Goal: Information Seeking & Learning: Learn about a topic

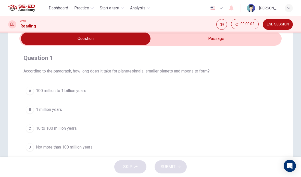
scroll to position [22, 0]
click at [232, 41] on input "checkbox" at bounding box center [85, 39] width 393 height 13
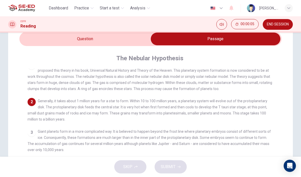
scroll to position [14, 0]
click at [39, 42] on input "checkbox" at bounding box center [215, 39] width 393 height 13
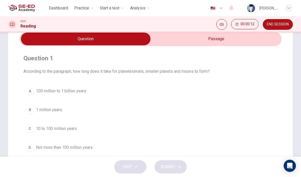
click at [256, 40] on input "checkbox" at bounding box center [85, 39] width 393 height 13
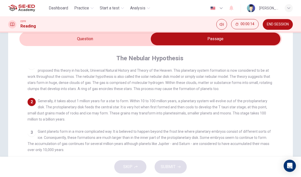
click at [44, 38] on input "checkbox" at bounding box center [215, 39] width 393 height 13
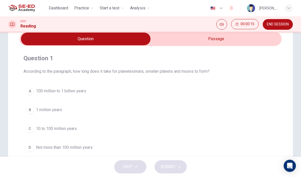
click at [256, 41] on input "checkbox" at bounding box center [85, 39] width 393 height 13
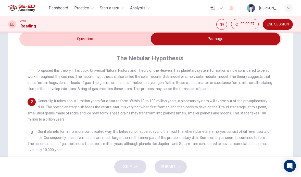
click at [41, 36] on input "checkbox" at bounding box center [215, 39] width 393 height 13
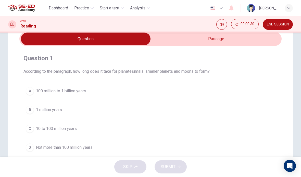
click at [260, 43] on input "checkbox" at bounding box center [85, 39] width 393 height 13
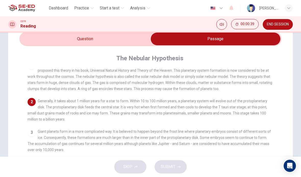
click at [45, 34] on input "checkbox" at bounding box center [215, 39] width 393 height 13
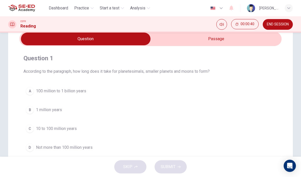
click at [35, 92] on button "A 100 million to 1 billion years" at bounding box center [150, 91] width 254 height 13
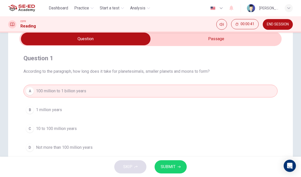
click at [178, 166] on icon "button" at bounding box center [178, 167] width 3 height 3
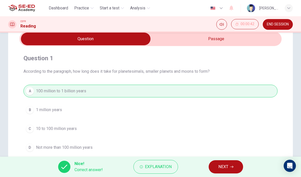
click at [223, 166] on span "NEXT" at bounding box center [223, 167] width 10 height 7
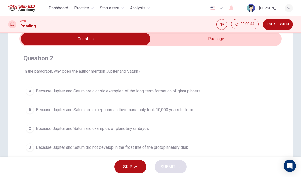
click at [248, 40] on input "checkbox" at bounding box center [85, 39] width 393 height 13
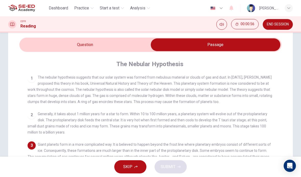
scroll to position [11, 0]
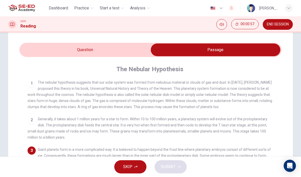
click at [64, 45] on input "checkbox" at bounding box center [215, 50] width 393 height 13
checkbox input "false"
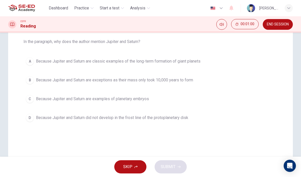
scroll to position [53, 0]
click at [26, 77] on div "B" at bounding box center [30, 79] width 8 height 8
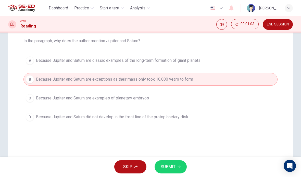
click at [184, 164] on button "SUBMIT" at bounding box center [171, 167] width 32 height 13
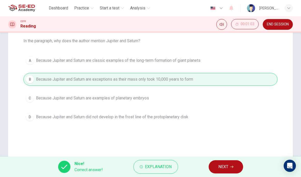
click at [282, 23] on span "END SESSION" at bounding box center [278, 24] width 22 height 4
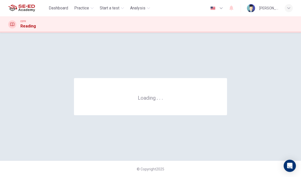
scroll to position [0, 0]
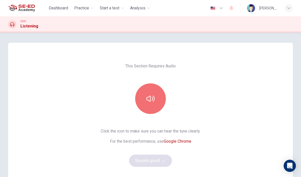
click at [153, 110] on button "button" at bounding box center [150, 99] width 31 height 31
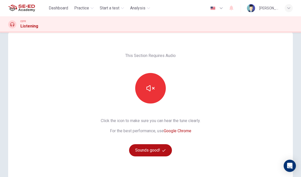
scroll to position [11, 0]
click at [169, 148] on button "Sounds good!" at bounding box center [150, 150] width 43 height 12
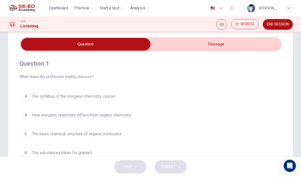
scroll to position [16, 0]
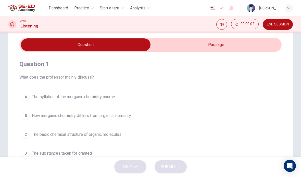
click at [236, 47] on input "checkbox" at bounding box center [85, 45] width 393 height 13
checkbox input "true"
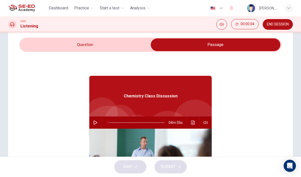
click at [92, 125] on button "button" at bounding box center [95, 123] width 8 height 12
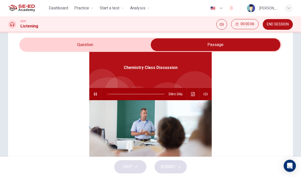
type input "1"
click at [64, 44] on input "checkbox" at bounding box center [215, 45] width 393 height 13
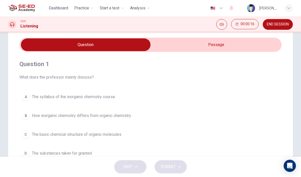
click at [25, 130] on button "C The basic chemical structure of organic molecules" at bounding box center [150, 135] width 262 height 13
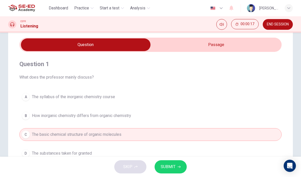
click at [189, 165] on div "SKIP SUBMIT" at bounding box center [150, 167] width 301 height 20
click at [183, 167] on button "SUBMIT" at bounding box center [171, 167] width 32 height 13
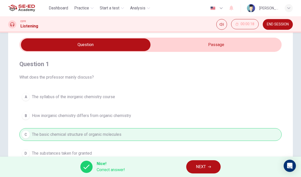
click at [200, 166] on span "NEXT" at bounding box center [201, 167] width 10 height 7
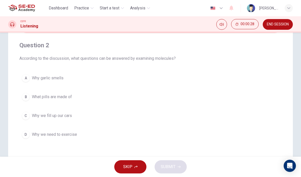
scroll to position [33, 0]
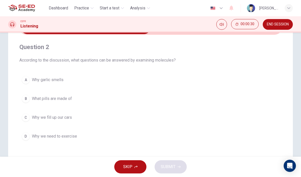
click at [26, 100] on div "B" at bounding box center [26, 99] width 8 height 8
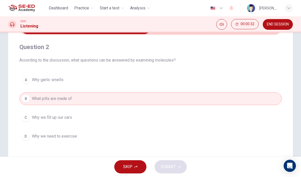
click at [27, 99] on div "B" at bounding box center [26, 99] width 8 height 8
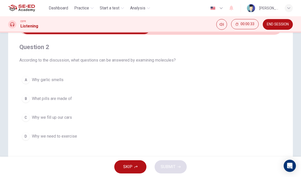
click at [28, 99] on div "B" at bounding box center [26, 99] width 8 height 8
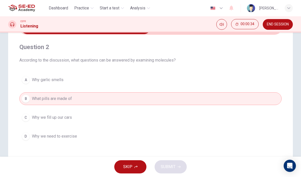
click at [186, 168] on div "SKIP SUBMIT" at bounding box center [150, 167] width 301 height 20
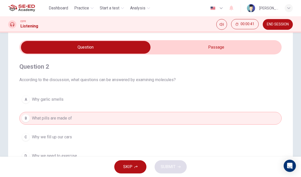
scroll to position [13, 0]
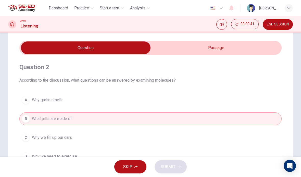
click at [226, 49] on input "checkbox" at bounding box center [85, 48] width 393 height 13
checkbox input "true"
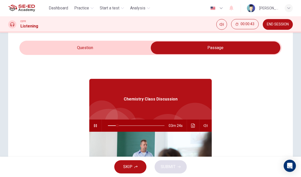
click at [95, 125] on icon "button" at bounding box center [95, 125] width 3 height 3
type input "17"
click at [73, 54] on input "checkbox" at bounding box center [215, 48] width 393 height 13
checkbox input "false"
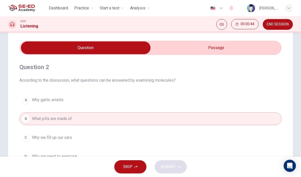
click at [35, 118] on span "What pills are made of" at bounding box center [52, 119] width 40 height 6
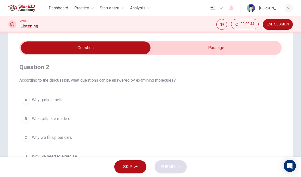
click at [28, 101] on div "A" at bounding box center [26, 100] width 8 height 8
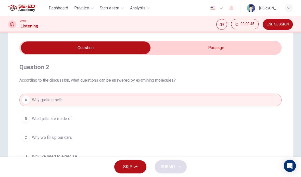
click at [30, 119] on div "B" at bounding box center [26, 119] width 8 height 8
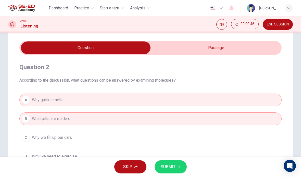
click at [26, 100] on div "A" at bounding box center [26, 100] width 8 height 8
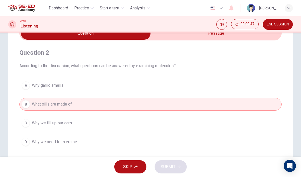
scroll to position [29, 0]
click at [34, 137] on button "D Why we need to exercise" at bounding box center [150, 141] width 262 height 13
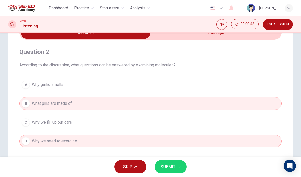
click at [29, 137] on button "D Why we need to exercise" at bounding box center [150, 141] width 262 height 13
type input "17"
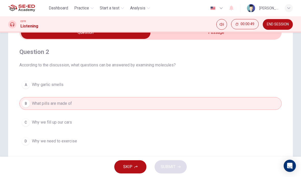
click at [235, 39] on input "checkbox" at bounding box center [85, 32] width 393 height 13
checkbox input "true"
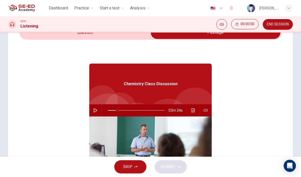
click at [99, 108] on button "button" at bounding box center [95, 111] width 8 height 12
click at [54, 28] on div "CEFR Listening 00:00:51 END SESSION" at bounding box center [150, 24] width 301 height 11
type input "17"
click at [66, 39] on input "checkbox" at bounding box center [215, 32] width 393 height 13
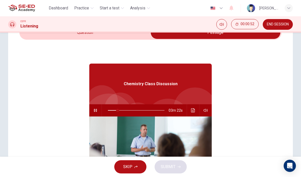
checkbox input "false"
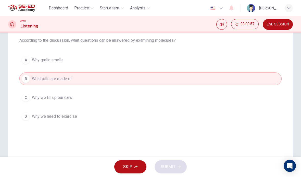
scroll to position [54, 0]
click at [207, 94] on button "C Why we fill up our cars" at bounding box center [150, 97] width 262 height 13
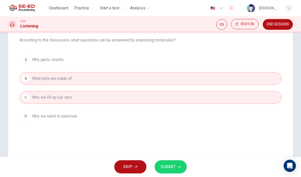
click at [183, 166] on button "SUBMIT" at bounding box center [171, 167] width 32 height 13
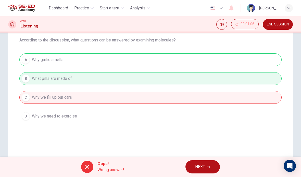
click at [200, 166] on span "NEXT" at bounding box center [200, 167] width 10 height 7
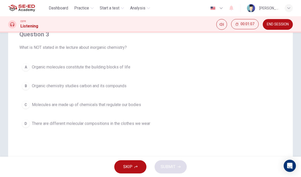
scroll to position [45, 0]
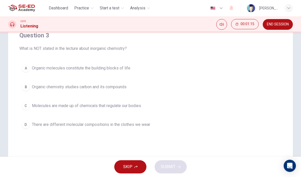
click at [161, 127] on button "D There are different molecular compositions in the clothes we wear" at bounding box center [150, 125] width 262 height 13
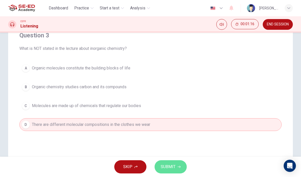
click at [178, 169] on icon "button" at bounding box center [178, 167] width 3 height 3
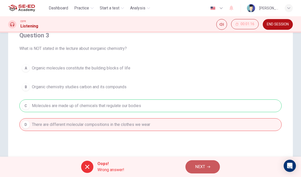
click at [201, 165] on span "NEXT" at bounding box center [200, 167] width 10 height 7
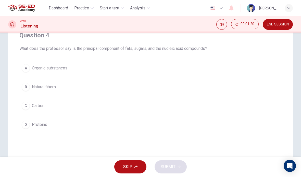
click at [181, 122] on button "D Proteins" at bounding box center [150, 125] width 262 height 13
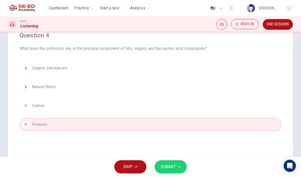
click at [189, 88] on button "B Natural fibers" at bounding box center [150, 87] width 262 height 13
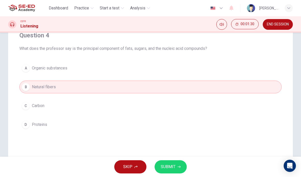
click at [183, 166] on button "SUBMIT" at bounding box center [171, 167] width 32 height 13
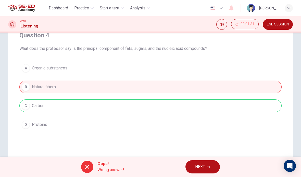
click at [200, 164] on span "NEXT" at bounding box center [200, 167] width 10 height 7
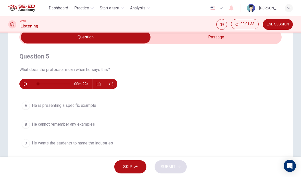
scroll to position [24, 0]
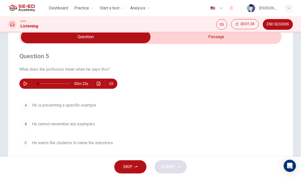
click at [21, 81] on div "00m 22s" at bounding box center [68, 84] width 98 height 10
click at [29, 85] on button "button" at bounding box center [25, 84] width 8 height 10
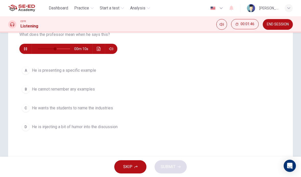
scroll to position [61, 0]
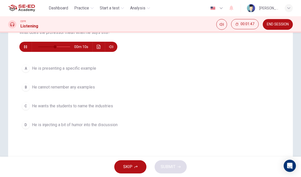
click at [28, 68] on div "A" at bounding box center [26, 69] width 8 height 8
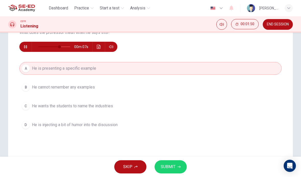
click at [181, 166] on button "SUBMIT" at bounding box center [171, 167] width 32 height 13
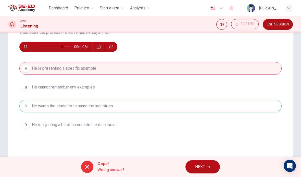
click at [23, 46] on button "button" at bounding box center [25, 47] width 8 height 10
type input "76"
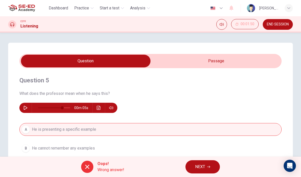
scroll to position [0, 0]
type input "53"
click at [105, 8] on span "Start a test" at bounding box center [110, 8] width 20 height 6
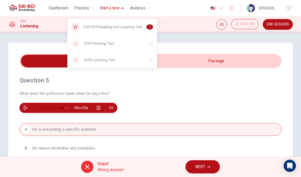
click at [219, 66] on input "checkbox" at bounding box center [85, 61] width 393 height 13
checkbox input "true"
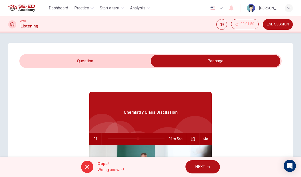
click at [94, 138] on icon "button" at bounding box center [95, 139] width 4 height 4
type input "54"
click at [103, 6] on span "Start a test" at bounding box center [110, 8] width 20 height 6
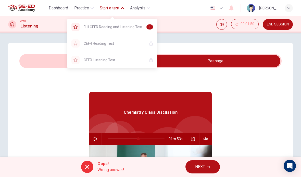
click at [93, 26] on span "Full CEFR Reading and Listening Test" at bounding box center [113, 27] width 59 height 6
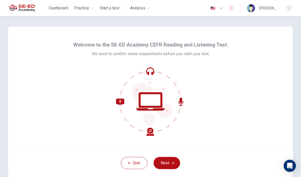
click at [175, 163] on button "Next" at bounding box center [166, 163] width 27 height 12
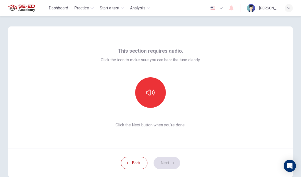
click at [164, 98] on button "button" at bounding box center [150, 93] width 31 height 31
click at [177, 162] on button "Next" at bounding box center [166, 163] width 27 height 12
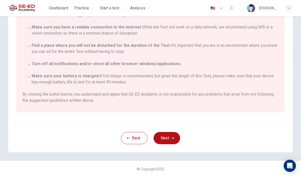
scroll to position [90, 0]
click at [177, 138] on button "Next" at bounding box center [166, 138] width 27 height 12
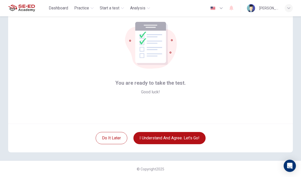
click at [200, 135] on button "I understand and agree. Let’s go!" at bounding box center [169, 138] width 72 height 12
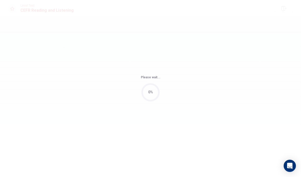
click at [195, 136] on div "Please wait... 0%" at bounding box center [150, 88] width 301 height 177
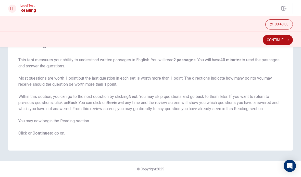
scroll to position [33, 0]
click at [282, 42] on button "Continue" at bounding box center [278, 40] width 30 height 10
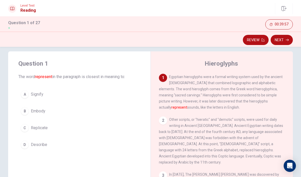
scroll to position [4, 0]
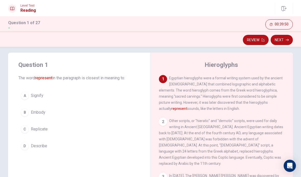
click at [22, 148] on div "D" at bounding box center [25, 146] width 8 height 8
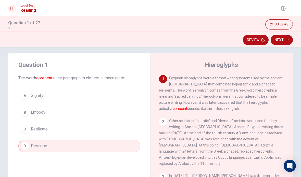
click at [285, 41] on button "Next" at bounding box center [282, 40] width 22 height 10
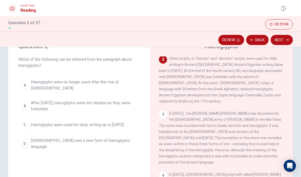
scroll to position [23, 0]
click at [82, 124] on span "Hieroglyphs were used for daily writing up to [DATE]" at bounding box center [77, 125] width 93 height 6
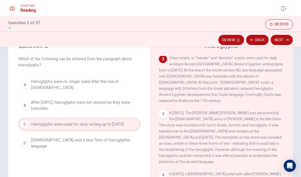
click at [32, 86] on span "Hieroglyphs were no longer used after the rise of [DEMOGRAPHIC_DATA]" at bounding box center [84, 85] width 107 height 12
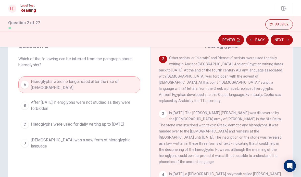
click at [26, 124] on div "C" at bounding box center [25, 125] width 8 height 8
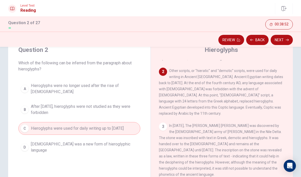
scroll to position [35, 0]
click at [23, 89] on div "A" at bounding box center [25, 89] width 8 height 8
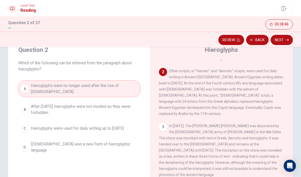
click at [289, 41] on button "Next" at bounding box center [282, 40] width 22 height 10
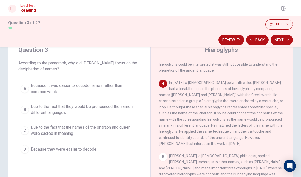
scroll to position [140, 0]
click at [86, 115] on span "Due to the fact that they would be pronounced the same in different languages" at bounding box center [84, 110] width 107 height 12
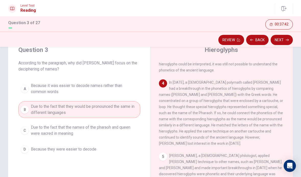
click at [284, 36] on button "Next" at bounding box center [282, 40] width 22 height 10
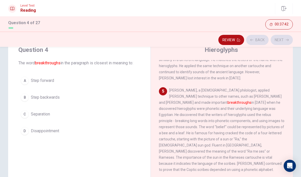
scroll to position [209, 0]
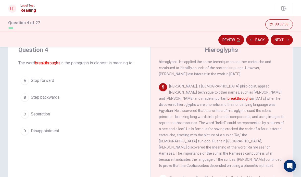
click at [27, 86] on button "A Step forward" at bounding box center [79, 80] width 122 height 13
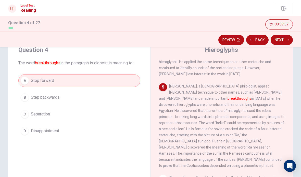
click at [284, 41] on button "Next" at bounding box center [282, 40] width 22 height 10
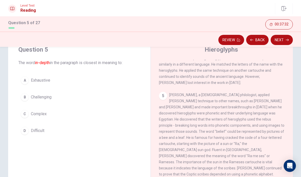
scroll to position [19, 0]
click at [39, 118] on span "Complex" at bounding box center [39, 115] width 16 height 6
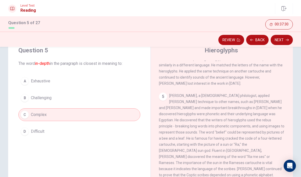
click at [37, 99] on span "Challenging" at bounding box center [41, 98] width 21 height 6
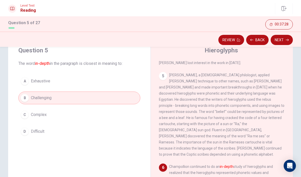
scroll to position [221, 0]
click at [59, 120] on button "C Complex" at bounding box center [79, 115] width 122 height 13
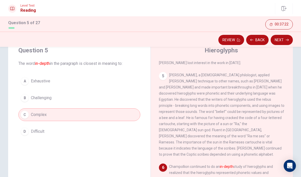
click at [48, 114] on button "C Complex" at bounding box center [79, 115] width 122 height 13
click at [282, 44] on button "Next" at bounding box center [282, 40] width 22 height 10
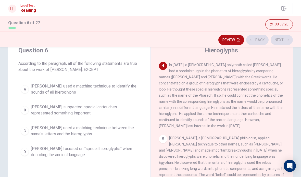
scroll to position [152, 0]
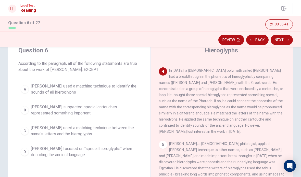
click at [114, 113] on span "[PERSON_NAME] suspected special cartouches represented something important" at bounding box center [84, 110] width 107 height 12
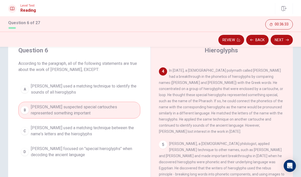
click at [281, 38] on button "Next" at bounding box center [282, 40] width 22 height 10
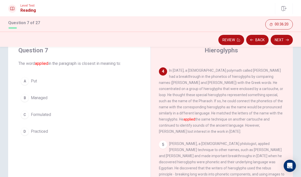
click at [62, 113] on button "C Formulated" at bounding box center [79, 115] width 122 height 13
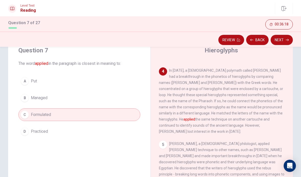
click at [284, 39] on button "Next" at bounding box center [282, 40] width 22 height 10
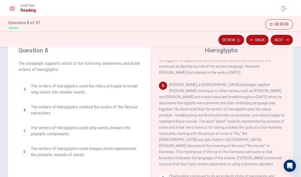
scroll to position [211, 0]
click at [124, 111] on span "The writers of hieroglyphs cracked the codes of the famous cartouches" at bounding box center [84, 110] width 107 height 12
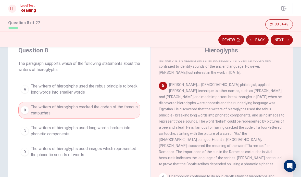
click at [285, 40] on button "Next" at bounding box center [282, 40] width 22 height 10
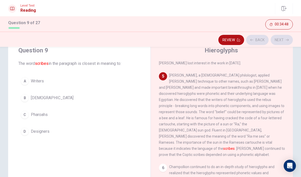
scroll to position [222, 0]
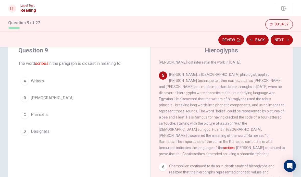
click at [56, 96] on button "B [DEMOGRAPHIC_DATA]" at bounding box center [79, 98] width 122 height 13
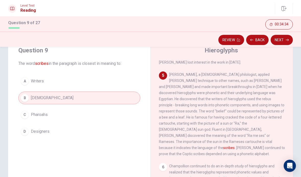
click at [284, 40] on button "Next" at bounding box center [282, 40] width 22 height 10
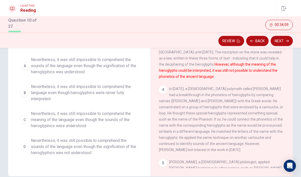
scroll to position [57, 0]
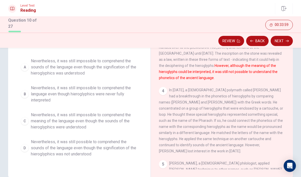
click at [115, 121] on span "Nevertheless, it was still impossible to comprehend the meaning of the language…" at bounding box center [84, 121] width 107 height 18
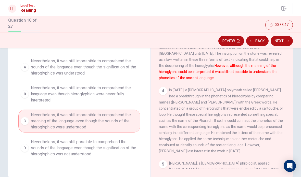
click at [286, 40] on icon "button" at bounding box center [287, 41] width 3 height 3
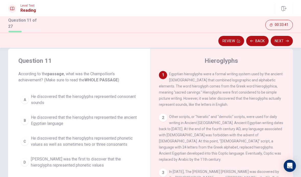
scroll to position [0, 0]
click at [211, 55] on div "Hieroglyphs 1 Egyptian hieroglyphs were a formal writing system used by the anc…" at bounding box center [221, 137] width 142 height 177
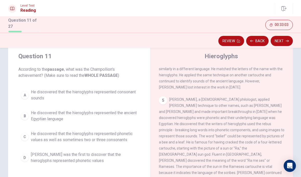
scroll to position [202, 0]
click at [139, 159] on button "D [PERSON_NAME] was the first to discover that the hieroglyphs represented phon…" at bounding box center [79, 158] width 122 height 17
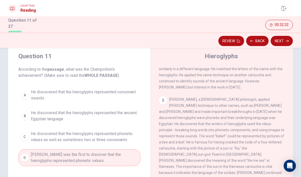
click at [278, 42] on button "Next" at bounding box center [282, 41] width 22 height 10
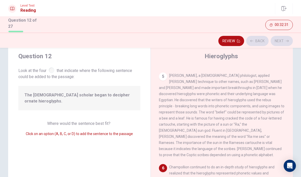
scroll to position [228, 0]
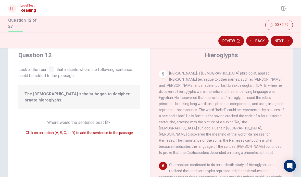
click at [228, 83] on span "[PERSON_NAME], a [DEMOGRAPHIC_DATA] philologist, applied [PERSON_NAME] techniqu…" at bounding box center [221, 113] width 125 height 84
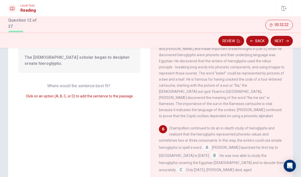
scroll to position [52, 0]
click at [210, 126] on span "Champollion continued to do an in-depth study of hieroglyphs and realized that …" at bounding box center [220, 137] width 123 height 23
click at [157, 143] on div "Hieroglyphs 1 Egyptian hieroglyphs were a formal writing system used by the anc…" at bounding box center [221, 94] width 142 height 177
click at [210, 152] on input at bounding box center [214, 156] width 8 height 8
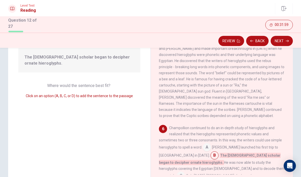
click at [277, 40] on button "Next" at bounding box center [282, 41] width 22 height 10
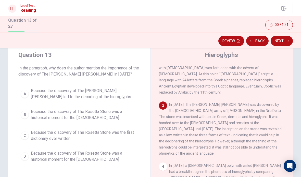
scroll to position [64, 0]
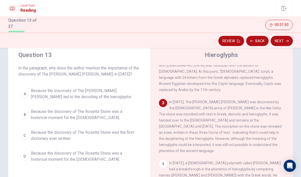
click at [209, 91] on div "1 Egyptian hieroglyphs were a formal writing system used by the ancient [DEMOGR…" at bounding box center [225, 138] width 133 height 147
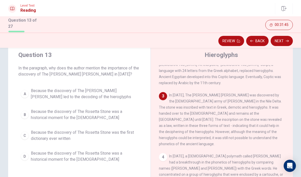
scroll to position [72, 0]
click at [135, 93] on span "Because the discovery of The [PERSON_NAME] [PERSON_NAME] led to the decoding of…" at bounding box center [84, 94] width 107 height 12
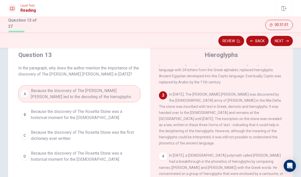
click at [286, 40] on icon "button" at bounding box center [287, 41] width 3 height 3
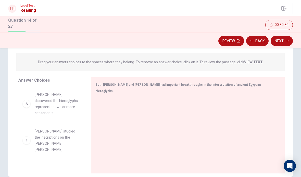
scroll to position [0, 0]
click at [253, 62] on strong "VIEW TEXT." at bounding box center [253, 62] width 19 height 4
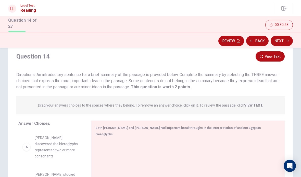
scroll to position [14, 0]
click at [268, 55] on button "View Text" at bounding box center [269, 57] width 29 height 10
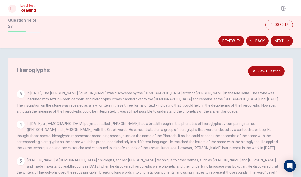
scroll to position [0, 0]
click at [257, 68] on button "View Question" at bounding box center [266, 71] width 36 height 10
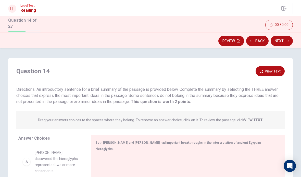
click at [260, 69] on button "View Text" at bounding box center [269, 71] width 29 height 10
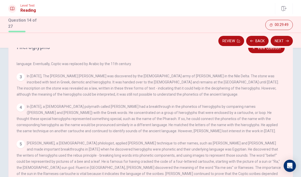
scroll to position [43, 0]
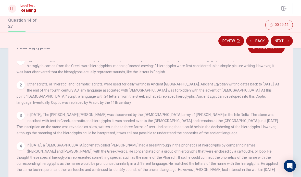
click at [263, 56] on div "Hieroglyphs View Question 1 Egyptian hieroglyphs were a formal writing system u…" at bounding box center [150, 123] width 285 height 177
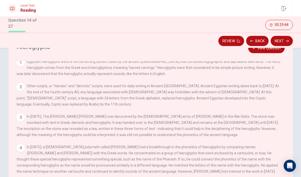
click at [263, 56] on div "Hieroglyphs View Question 1 Egyptian hieroglyphs were a formal writing system u…" at bounding box center [150, 123] width 285 height 177
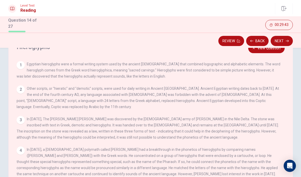
scroll to position [0, 0]
click at [268, 50] on button "View Question" at bounding box center [266, 48] width 36 height 10
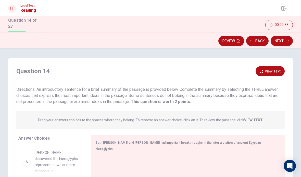
scroll to position [0, 0]
click at [262, 66] on button "View Text" at bounding box center [269, 71] width 29 height 10
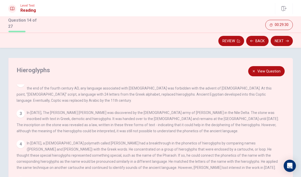
scroll to position [30, 0]
click at [261, 71] on button "View Question" at bounding box center [266, 71] width 36 height 10
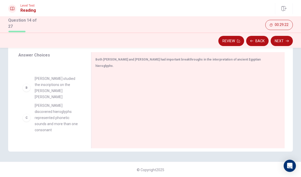
scroll to position [28, 0]
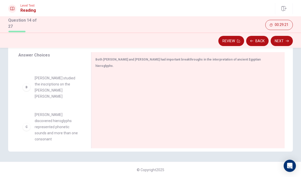
click at [28, 123] on div "C" at bounding box center [26, 127] width 8 height 8
click at [129, 87] on div at bounding box center [185, 107] width 181 height 68
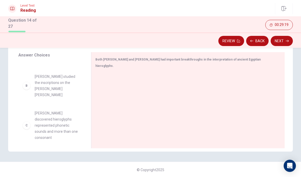
scroll to position [30, 0]
click at [30, 121] on div "C" at bounding box center [26, 125] width 8 height 8
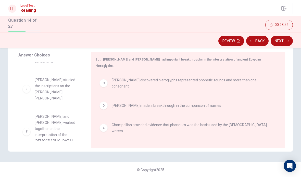
scroll to position [21, 0]
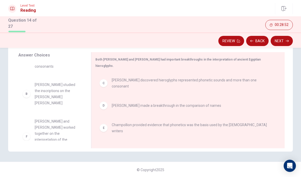
click at [289, 36] on button "Next" at bounding box center [282, 41] width 22 height 10
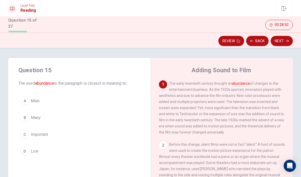
scroll to position [0, 0]
click at [114, 138] on button "C Important" at bounding box center [79, 135] width 122 height 13
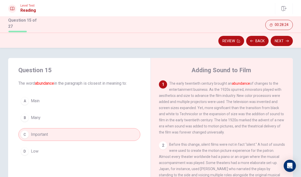
click at [283, 39] on button "Next" at bounding box center [282, 41] width 22 height 10
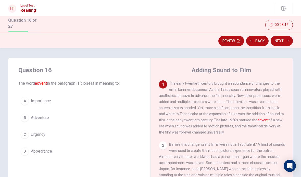
click at [46, 145] on button "D Appearance" at bounding box center [79, 151] width 122 height 13
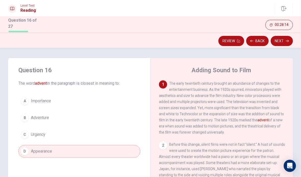
click at [280, 44] on button "Next" at bounding box center [282, 41] width 22 height 10
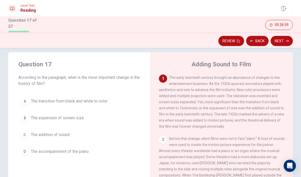
scroll to position [7, 0]
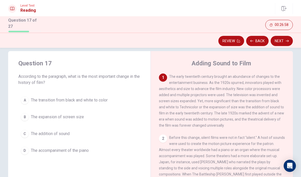
click at [30, 135] on button "C The addition of sound" at bounding box center [79, 134] width 122 height 13
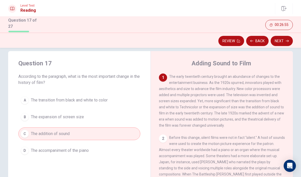
click at [284, 39] on button "Next" at bounding box center [282, 41] width 22 height 10
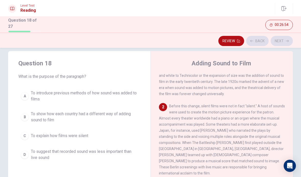
scroll to position [38, 0]
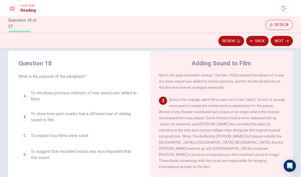
click at [24, 99] on div "A" at bounding box center [25, 96] width 8 height 8
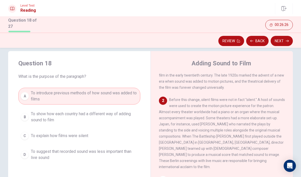
click at [284, 42] on button "Next" at bounding box center [282, 41] width 22 height 10
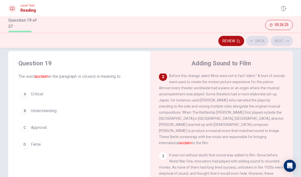
scroll to position [63, 0]
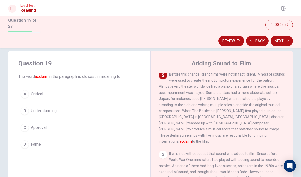
click at [28, 126] on div "C" at bounding box center [25, 128] width 8 height 8
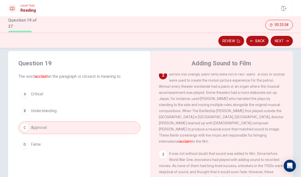
click at [288, 40] on icon "button" at bounding box center [287, 41] width 3 height 2
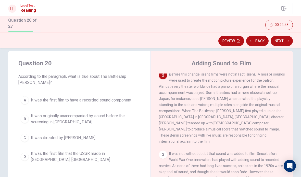
click at [24, 102] on div "A" at bounding box center [25, 100] width 8 height 8
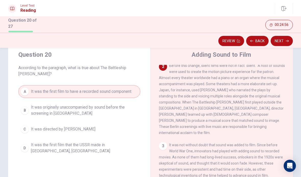
scroll to position [16, 0]
click at [30, 111] on button "B It was originally unaccompanied by sound before the screening in [GEOGRAPHIC_…" at bounding box center [79, 110] width 122 height 17
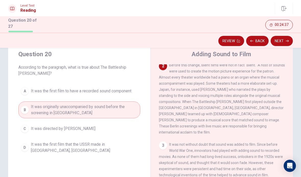
click at [284, 44] on button "Next" at bounding box center [282, 41] width 22 height 10
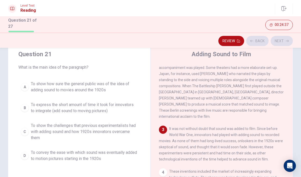
scroll to position [82, 0]
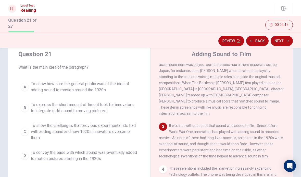
click at [17, 94] on div "Question 21 What is the main idea of the paragraph? A To show how sure the gene…" at bounding box center [79, 107] width 142 height 131
click at [21, 93] on button "A To show how sure the general public was of the idea of adding sound to movies…" at bounding box center [79, 87] width 122 height 17
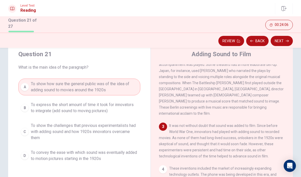
click at [30, 110] on button "B To express the short amount of time it took for innovators to integrate (add …" at bounding box center [79, 108] width 122 height 17
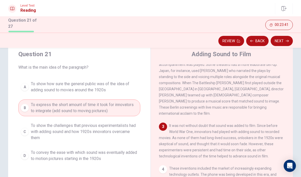
click at [24, 152] on div "D" at bounding box center [25, 156] width 8 height 8
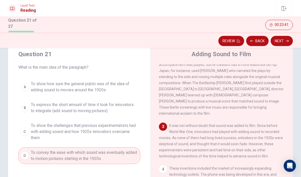
click at [27, 134] on div "C" at bounding box center [25, 132] width 8 height 8
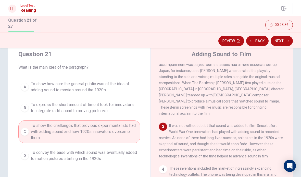
click at [284, 39] on button "Next" at bounding box center [282, 41] width 22 height 10
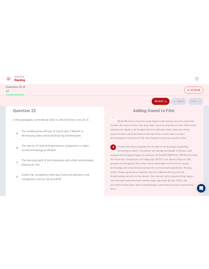
scroll to position [152, 0]
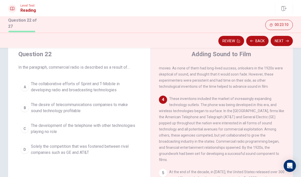
click at [22, 87] on div "A" at bounding box center [25, 87] width 8 height 8
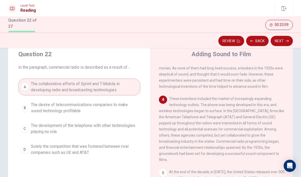
click at [25, 100] on button "B The desire of telecommunications companies to make sound technology profitable" at bounding box center [79, 108] width 122 height 17
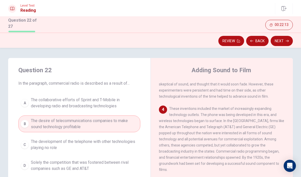
scroll to position [158, 0]
click at [35, 101] on span "The collaborative efforts of Sprint and T-Mobile in developing radio and broadc…" at bounding box center [84, 103] width 107 height 12
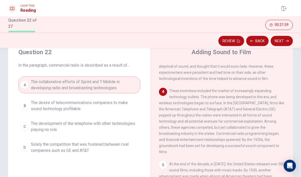
scroll to position [18, 0]
click at [288, 43] on button "Next" at bounding box center [282, 41] width 22 height 10
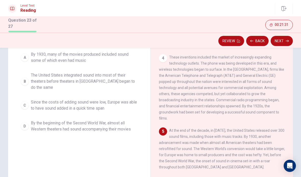
scroll to position [54, 0]
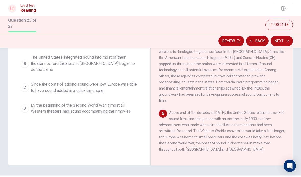
click at [275, 97] on div "1 The early twentieth century brought an abundance of changes to the entertainm…" at bounding box center [225, 84] width 133 height 147
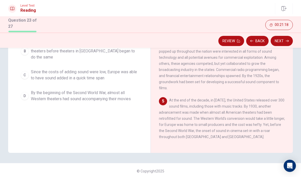
scroll to position [81, 0]
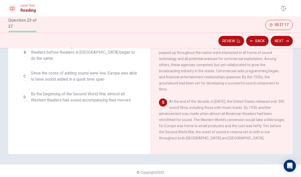
click at [275, 99] on div "5 At the end of the decade, in [DATE], the United States released over 300 soun…" at bounding box center [222, 120] width 126 height 43
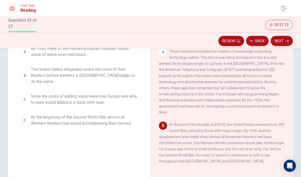
scroll to position [56, 0]
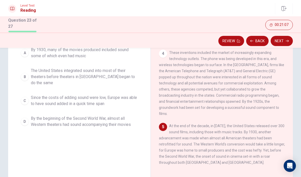
click at [32, 68] on span "The United States integrated sound into most of their theaters before theaters …" at bounding box center [84, 77] width 107 height 18
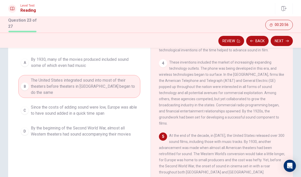
scroll to position [47, 0]
click at [269, 98] on span "These inventions included the market of increasingly expanding technology outle…" at bounding box center [221, 92] width 125 height 65
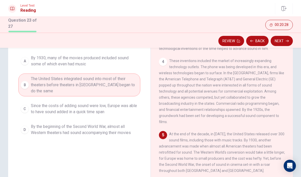
scroll to position [49, 0]
click at [35, 103] on span "Since the costs of adding sound were low, Europe was able to have sound added i…" at bounding box center [84, 109] width 107 height 12
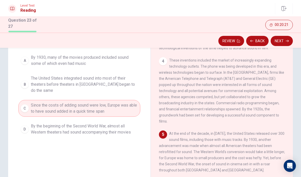
click at [286, 41] on icon "button" at bounding box center [287, 41] width 3 height 3
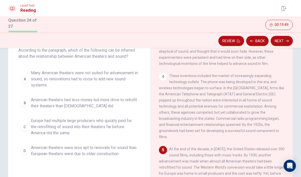
scroll to position [32, 0]
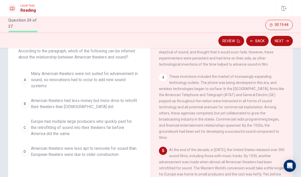
click at [24, 78] on div "A" at bounding box center [25, 80] width 8 height 8
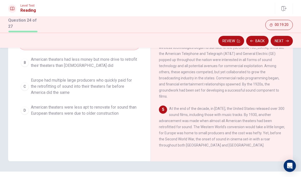
scroll to position [69, 0]
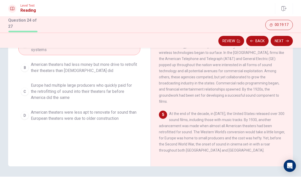
click at [26, 82] on button "C Europe had multiple large producers who quickly paid for the retrofitting of …" at bounding box center [79, 91] width 122 height 23
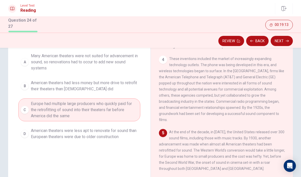
scroll to position [24, 0]
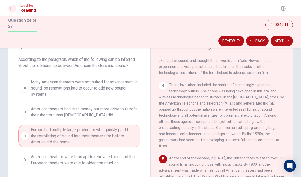
click at [25, 83] on button "A Many American theaters were not suited for advancement in sound, so renovatio…" at bounding box center [79, 88] width 122 height 23
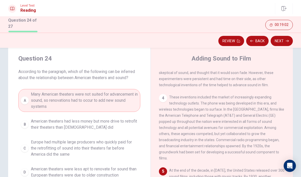
scroll to position [10, 0]
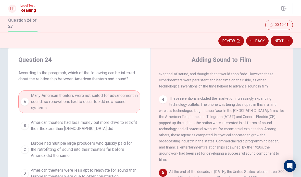
click at [287, 41] on icon "button" at bounding box center [287, 41] width 3 height 3
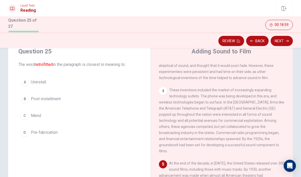
scroll to position [19, 0]
click at [33, 96] on span "Post-installment" at bounding box center [46, 99] width 30 height 6
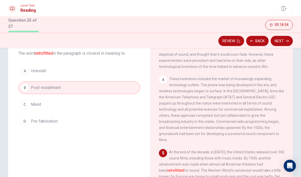
scroll to position [30, 0]
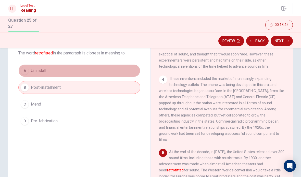
click at [25, 69] on div "A" at bounding box center [25, 71] width 8 height 8
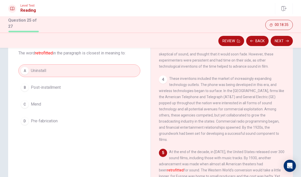
click at [284, 39] on button "Next" at bounding box center [282, 41] width 22 height 10
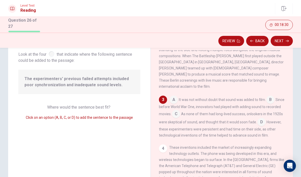
scroll to position [96, 0]
click at [199, 112] on span "As none of them had long-lived success, onlookers in the 1920s were skeptical o…" at bounding box center [221, 118] width 124 height 12
click at [180, 112] on input at bounding box center [176, 114] width 8 height 8
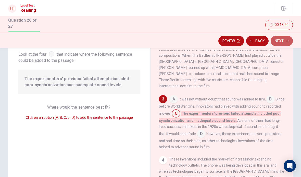
click at [288, 40] on icon "button" at bounding box center [287, 41] width 3 height 3
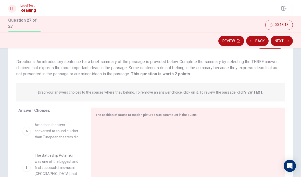
scroll to position [24, 0]
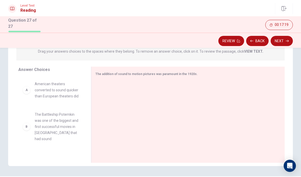
click at [31, 98] on div "A American theaters converted to sound quicker than European theaters did" at bounding box center [50, 90] width 65 height 27
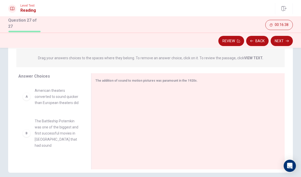
click at [23, 94] on div "A American theaters converted to sound quicker than European theaters did" at bounding box center [50, 97] width 56 height 18
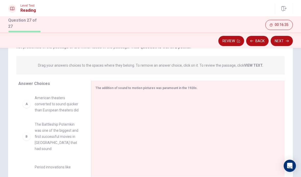
scroll to position [55, 0]
click at [25, 104] on div "B The Battleship Potemkin was one of the biggest and first successful movies in…" at bounding box center [50, 130] width 65 height 79
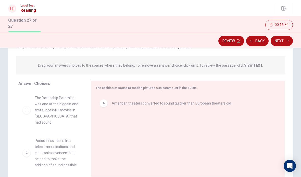
scroll to position [55, 0]
click at [24, 109] on div "B" at bounding box center [26, 110] width 8 height 8
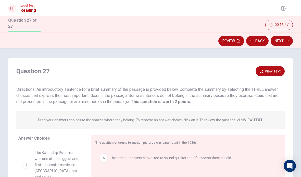
scroll to position [0, 0]
click at [274, 72] on button "View Text" at bounding box center [269, 71] width 29 height 10
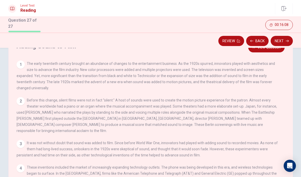
click at [267, 51] on button "View Question" at bounding box center [266, 47] width 36 height 10
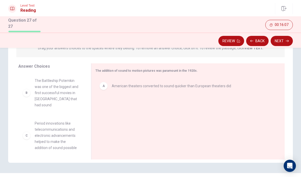
scroll to position [72, 0]
click at [25, 93] on div "B The Battleship Potemkin was one of the biggest and first successful movies in…" at bounding box center [50, 93] width 56 height 31
click at [25, 93] on div "B" at bounding box center [26, 93] width 8 height 8
click at [17, 93] on div "Answer Choices B The Battleship Potemkin was one of the biggest and first succe…" at bounding box center [49, 113] width 83 height 99
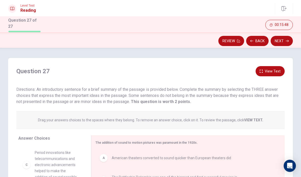
scroll to position [0, 0]
click at [273, 68] on button "View Text" at bounding box center [269, 71] width 29 height 10
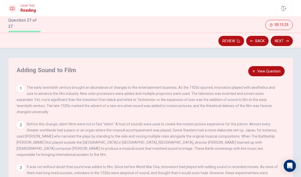
click at [268, 70] on button "View Question" at bounding box center [266, 71] width 36 height 10
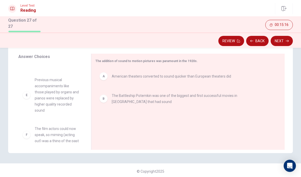
scroll to position [76, 0]
click at [286, 41] on icon "button" at bounding box center [287, 41] width 3 height 3
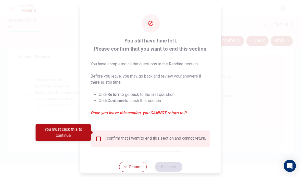
click at [97, 136] on input "You must click this to continue" at bounding box center [98, 139] width 6 height 6
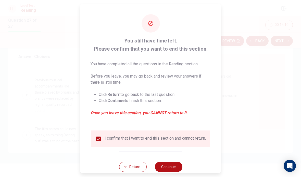
click at [183, 162] on div "You still have time left. Please confirm that you want to end this section. You…" at bounding box center [150, 93] width 140 height 178
click at [169, 164] on button "Continue" at bounding box center [169, 167] width 28 height 10
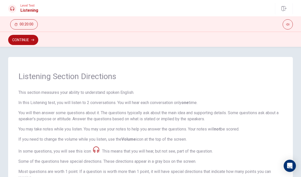
scroll to position [0, 0]
click at [24, 40] on button "Continue" at bounding box center [23, 40] width 30 height 10
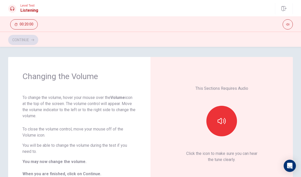
click at [220, 118] on icon "button" at bounding box center [221, 121] width 8 height 8
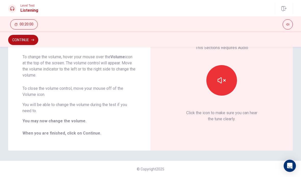
scroll to position [41, 0]
click at [21, 40] on button "Continue" at bounding box center [23, 40] width 30 height 10
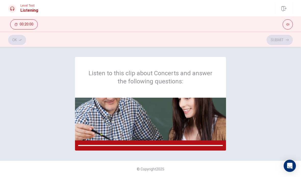
scroll to position [0, 0]
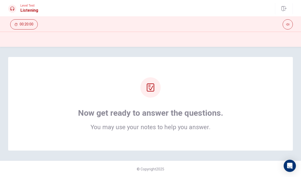
click at [270, 87] on div "Now get ready to answer the questions. You may use your notes to help you answe…" at bounding box center [151, 104] width 244 height 53
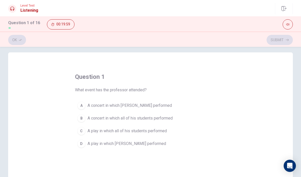
scroll to position [6, 0]
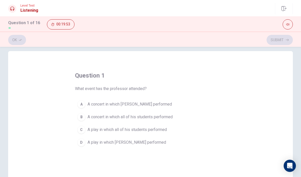
click at [150, 106] on span "A concert in which [PERSON_NAME] performed" at bounding box center [129, 104] width 84 height 6
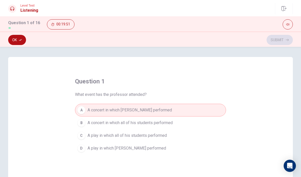
scroll to position [0, 0]
click at [183, 131] on button "C A play in which all of his students performed" at bounding box center [150, 136] width 151 height 13
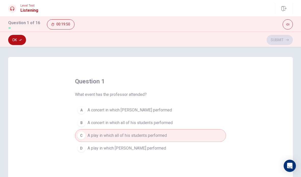
click at [185, 123] on button "B A concert in which all of his students performed" at bounding box center [150, 123] width 151 height 13
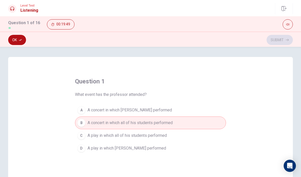
click at [188, 107] on button "A A concert in which [PERSON_NAME] performed" at bounding box center [150, 110] width 151 height 13
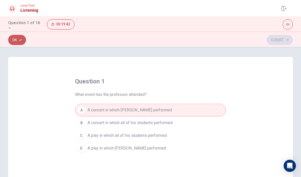
click at [18, 41] on button "Ok" at bounding box center [17, 40] width 18 height 10
click at [277, 42] on button "Submit" at bounding box center [279, 40] width 26 height 10
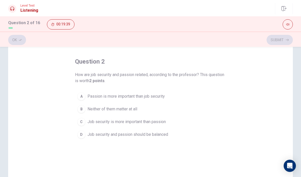
scroll to position [20, 0]
click at [168, 99] on button "A Passion is more important than job security" at bounding box center [150, 96] width 151 height 13
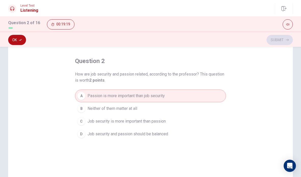
click at [195, 123] on button "C Job security is more important than passion" at bounding box center [150, 121] width 151 height 13
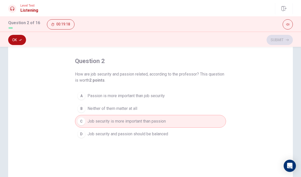
click at [20, 43] on button "Ok" at bounding box center [17, 40] width 18 height 10
click at [281, 40] on button "Submit" at bounding box center [279, 40] width 26 height 10
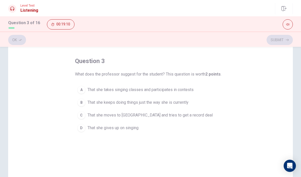
click at [206, 89] on button "A That she takes singing classes and participates in contests" at bounding box center [150, 90] width 151 height 13
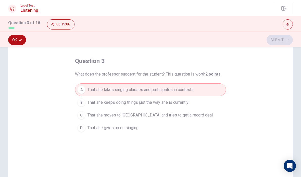
click at [16, 40] on button "Ok" at bounding box center [17, 40] width 18 height 10
click at [280, 42] on button "Submit" at bounding box center [279, 40] width 26 height 10
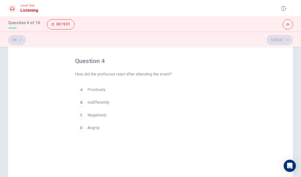
click at [102, 91] on span "Positively" at bounding box center [96, 90] width 18 height 6
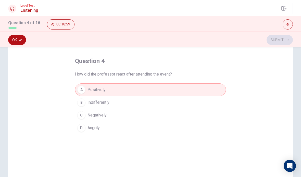
click at [14, 41] on button "Ok" at bounding box center [17, 40] width 18 height 10
click at [278, 42] on button "Submit" at bounding box center [279, 40] width 26 height 10
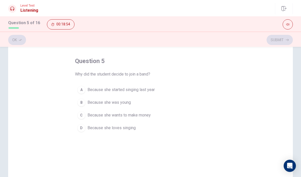
click at [135, 132] on button "D Because she loves singing" at bounding box center [150, 128] width 151 height 13
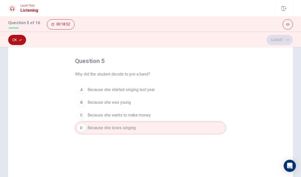
click at [21, 41] on icon "button" at bounding box center [20, 40] width 3 height 3
click at [279, 42] on button "Submit" at bounding box center [279, 40] width 26 height 10
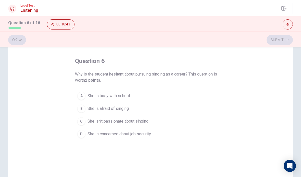
click at [142, 108] on button "B She is afraid of singing" at bounding box center [150, 109] width 151 height 13
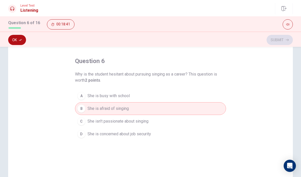
click at [147, 121] on span "She isn’t passionate about singing" at bounding box center [117, 122] width 61 height 6
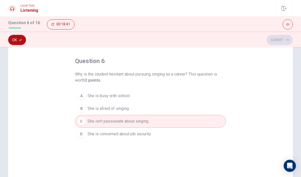
click at [155, 134] on button "D She is concerned about job security" at bounding box center [150, 134] width 151 height 13
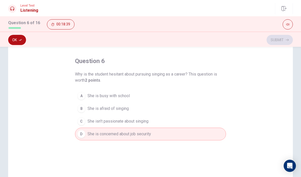
click at [16, 41] on button "Ok" at bounding box center [17, 40] width 18 height 10
click at [197, 121] on button "C She isn’t passionate about singing" at bounding box center [150, 121] width 151 height 13
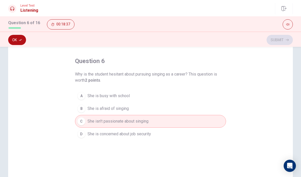
click at [195, 132] on button "D She is concerned about job security" at bounding box center [150, 134] width 151 height 13
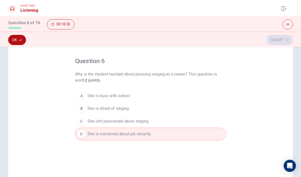
click at [18, 39] on button "Ok" at bounding box center [17, 40] width 18 height 10
click at [278, 42] on button "Submit" at bounding box center [279, 40] width 26 height 10
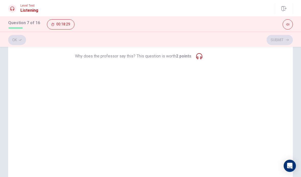
scroll to position [37, 0]
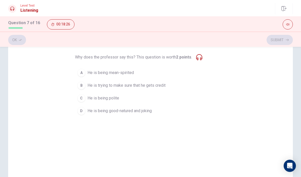
click at [163, 111] on button "D He is being good-natured and joking" at bounding box center [150, 111] width 151 height 13
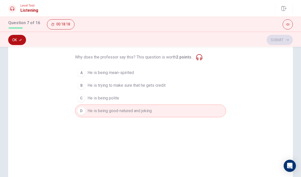
click at [17, 40] on button "Ok" at bounding box center [17, 40] width 18 height 10
click at [274, 42] on button "Submit" at bounding box center [279, 40] width 26 height 10
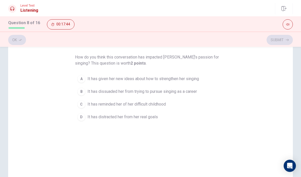
click at [198, 98] on button "B It has dissuaded her from trying to pursue singing as a career" at bounding box center [150, 91] width 151 height 13
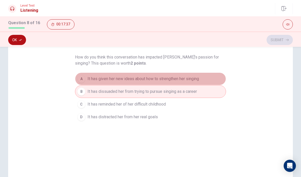
click at [213, 80] on button "A It has given her new ideas about how to strengthen her singing" at bounding box center [150, 79] width 151 height 13
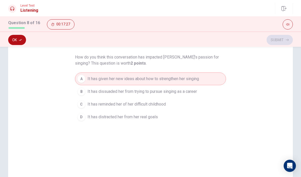
click at [21, 41] on icon "button" at bounding box center [20, 40] width 3 height 2
click at [276, 43] on button "Submit" at bounding box center [279, 40] width 26 height 10
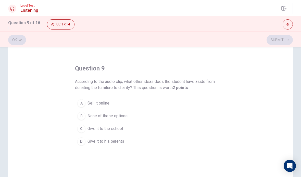
scroll to position [14, 0]
click at [87, 133] on button "C Give it to the school" at bounding box center [150, 128] width 151 height 13
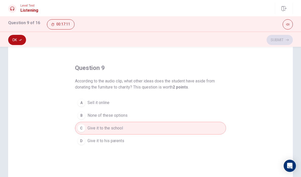
click at [12, 38] on button "Ok" at bounding box center [17, 40] width 18 height 10
click at [277, 41] on button "Submit" at bounding box center [279, 40] width 26 height 10
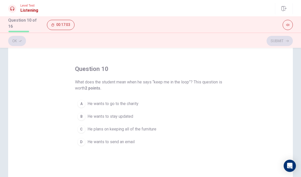
click at [163, 119] on button "B He wants to stay updated" at bounding box center [150, 116] width 151 height 13
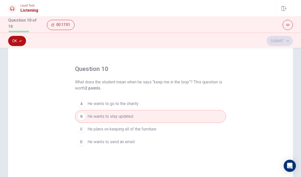
click at [14, 39] on button "Ok" at bounding box center [17, 41] width 18 height 10
click at [273, 40] on button "Submit" at bounding box center [279, 41] width 26 height 10
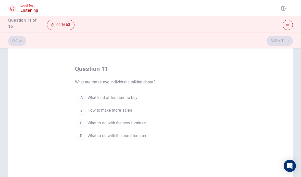
click at [147, 134] on span "What to do with the used furniture" at bounding box center [117, 136] width 60 height 6
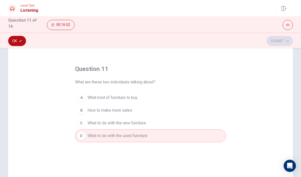
click at [19, 42] on button "Ok" at bounding box center [17, 41] width 18 height 10
click at [280, 39] on button "Submit" at bounding box center [279, 41] width 26 height 10
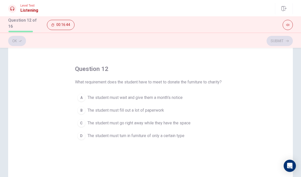
click at [184, 139] on button "D The student must turn in furniture of only a certain type" at bounding box center [150, 136] width 151 height 13
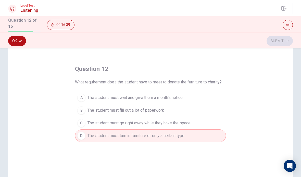
click at [203, 95] on button "A The student must wait and give them a month's notice" at bounding box center [150, 98] width 151 height 13
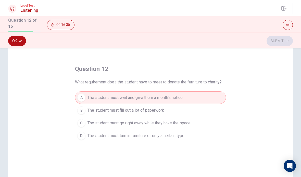
click at [25, 39] on button "Ok" at bounding box center [17, 41] width 18 height 10
click at [272, 41] on button "Submit" at bounding box center [279, 41] width 26 height 10
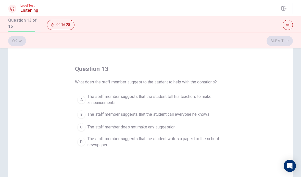
click at [204, 96] on span "The staff member suggests that the student tell his teachers to make announceme…" at bounding box center [155, 100] width 136 height 12
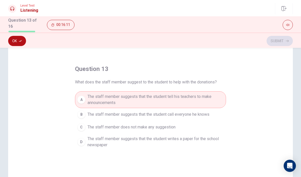
click at [201, 143] on span "The staff member suggests that the student writes a paper for the school newspa…" at bounding box center [155, 142] width 136 height 12
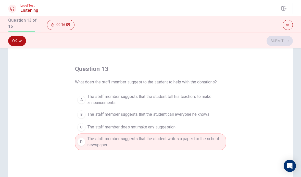
click at [212, 97] on span "The staff member suggests that the student tell his teachers to make announceme…" at bounding box center [155, 100] width 136 height 12
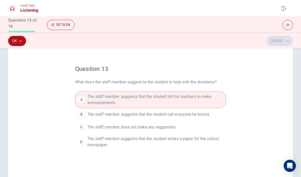
click at [202, 135] on button "D The staff member suggests that the student writes a paper for the school news…" at bounding box center [150, 142] width 151 height 17
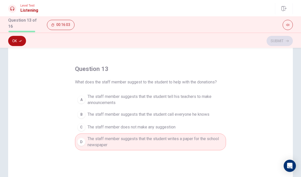
click at [213, 96] on span "The staff member suggests that the student tell his teachers to make announceme…" at bounding box center [155, 100] width 136 height 12
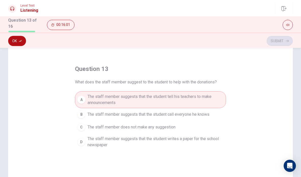
click at [19, 40] on icon "button" at bounding box center [20, 41] width 3 height 3
click at [276, 44] on button "Submit" at bounding box center [279, 41] width 26 height 10
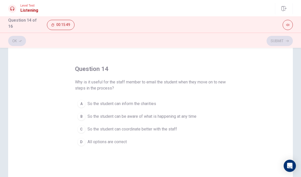
click at [233, 88] on div "question 14 Why is it useful for the staff member to email the student when the…" at bounding box center [150, 133] width 285 height 177
click at [288, 25] on icon "button" at bounding box center [287, 25] width 3 height 2
click at [291, 21] on button "button" at bounding box center [288, 25] width 10 height 10
click at [216, 110] on button "B So the student can be aware of what is happening at any time" at bounding box center [150, 116] width 151 height 13
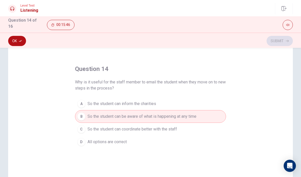
click at [218, 103] on button "A So the student can inform the charities" at bounding box center [150, 104] width 151 height 13
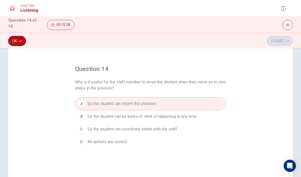
click at [214, 116] on button "B So the student can be aware of what is happening at any time" at bounding box center [150, 116] width 151 height 13
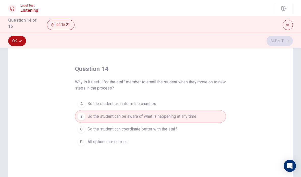
click at [17, 41] on button "Ok" at bounding box center [17, 41] width 18 height 10
click at [279, 41] on button "Submit" at bounding box center [279, 41] width 26 height 10
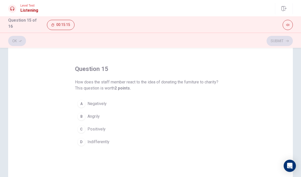
click at [116, 132] on button "C Positively" at bounding box center [150, 129] width 151 height 13
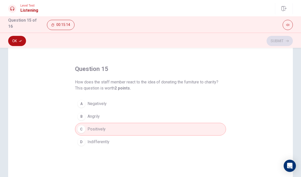
click at [16, 40] on button "Ok" at bounding box center [17, 41] width 18 height 10
click at [280, 39] on button "Submit" at bounding box center [279, 41] width 26 height 10
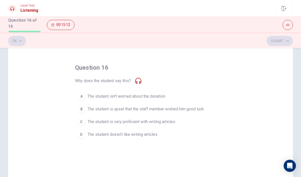
scroll to position [16, 0]
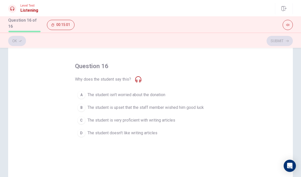
click at [138, 76] on icon at bounding box center [138, 79] width 6 height 6
click at [192, 97] on button "A The student isn't worried about the donation" at bounding box center [150, 95] width 151 height 13
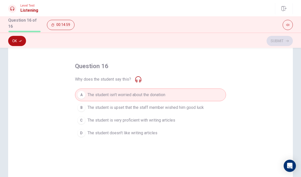
click at [191, 132] on button "D The student doesn't like writing articles" at bounding box center [150, 133] width 151 height 13
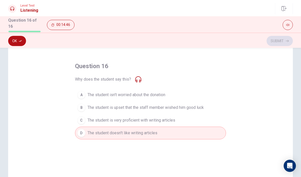
click at [19, 36] on button "Ok" at bounding box center [17, 41] width 18 height 10
click at [278, 40] on button "Submit" at bounding box center [279, 41] width 26 height 10
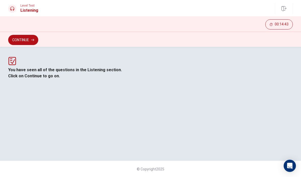
click at [31, 40] on button "Continue" at bounding box center [23, 40] width 30 height 10
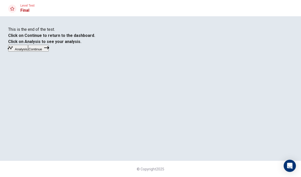
scroll to position [8, 0]
click at [49, 50] on icon "button" at bounding box center [46, 47] width 5 height 5
